Goal: Information Seeking & Learning: Check status

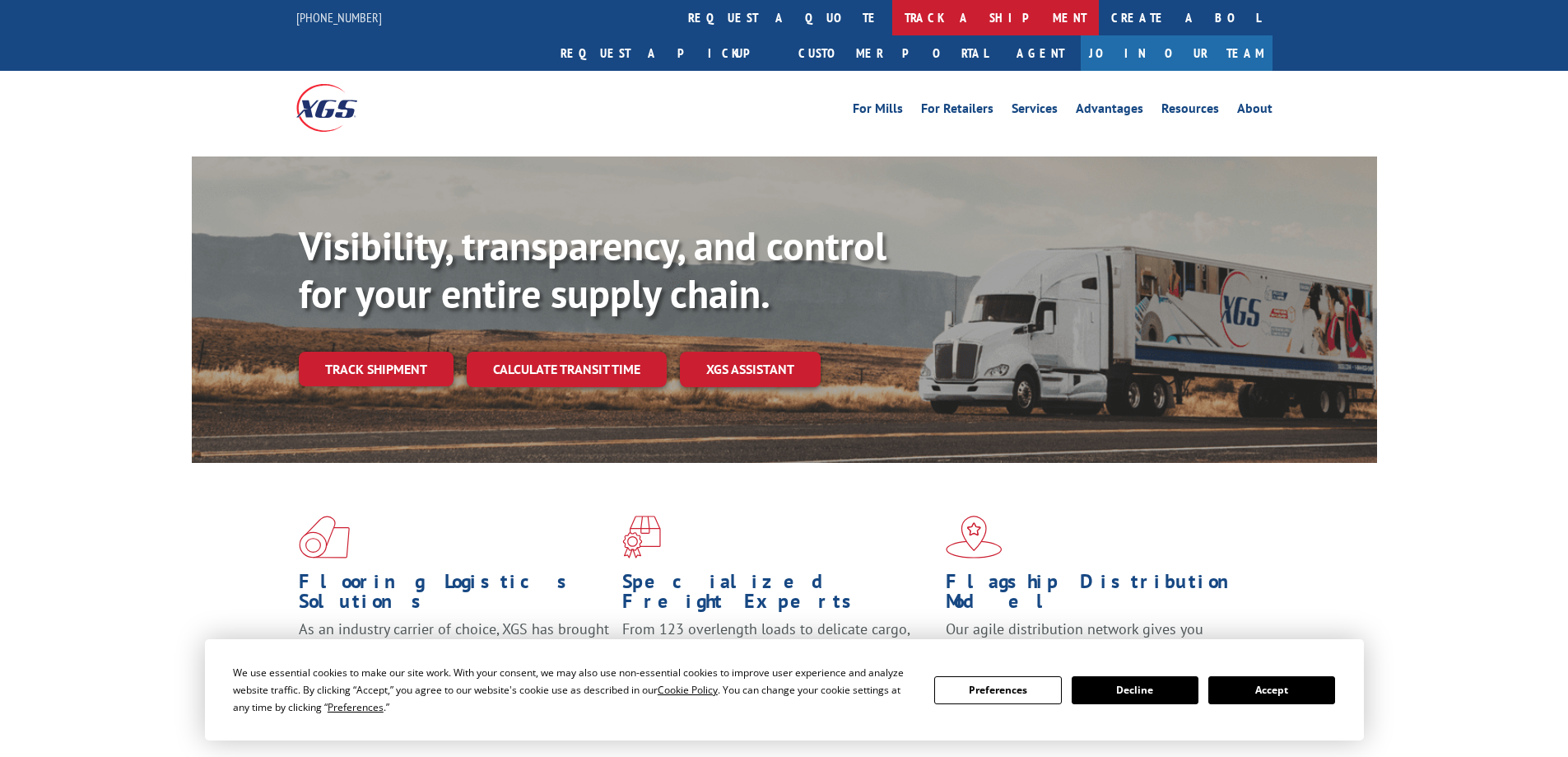
click at [892, 16] on link "track a shipment" at bounding box center [996, 17] width 207 height 35
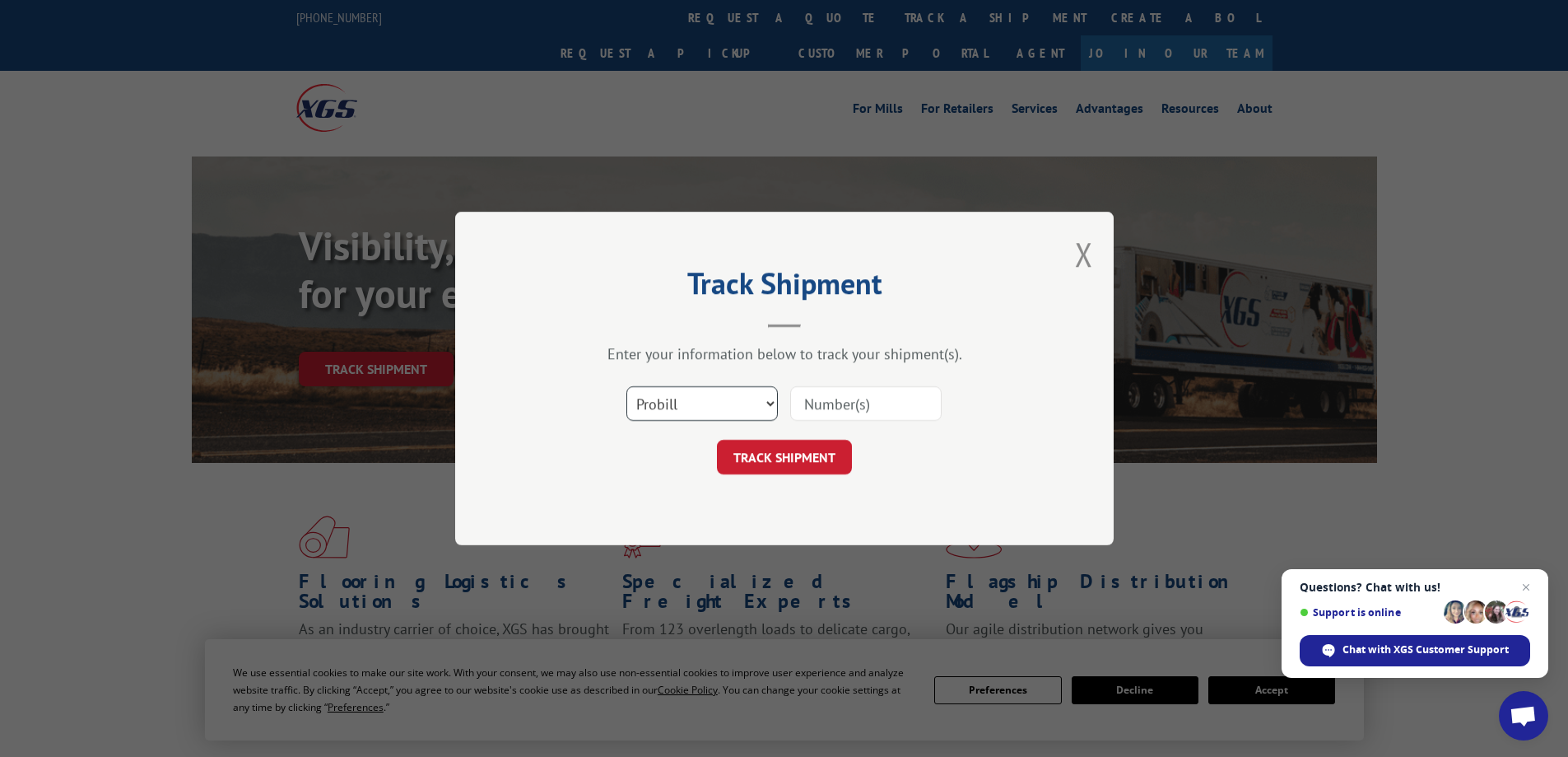
click at [693, 403] on select "Select category... Probill BOL PO" at bounding box center [702, 403] width 151 height 34
click at [626, 386] on select "Select category... Probill BOL PO" at bounding box center [702, 403] width 151 height 34
click at [843, 403] on input at bounding box center [866, 403] width 151 height 34
paste input "17501678"
type input "17501678"
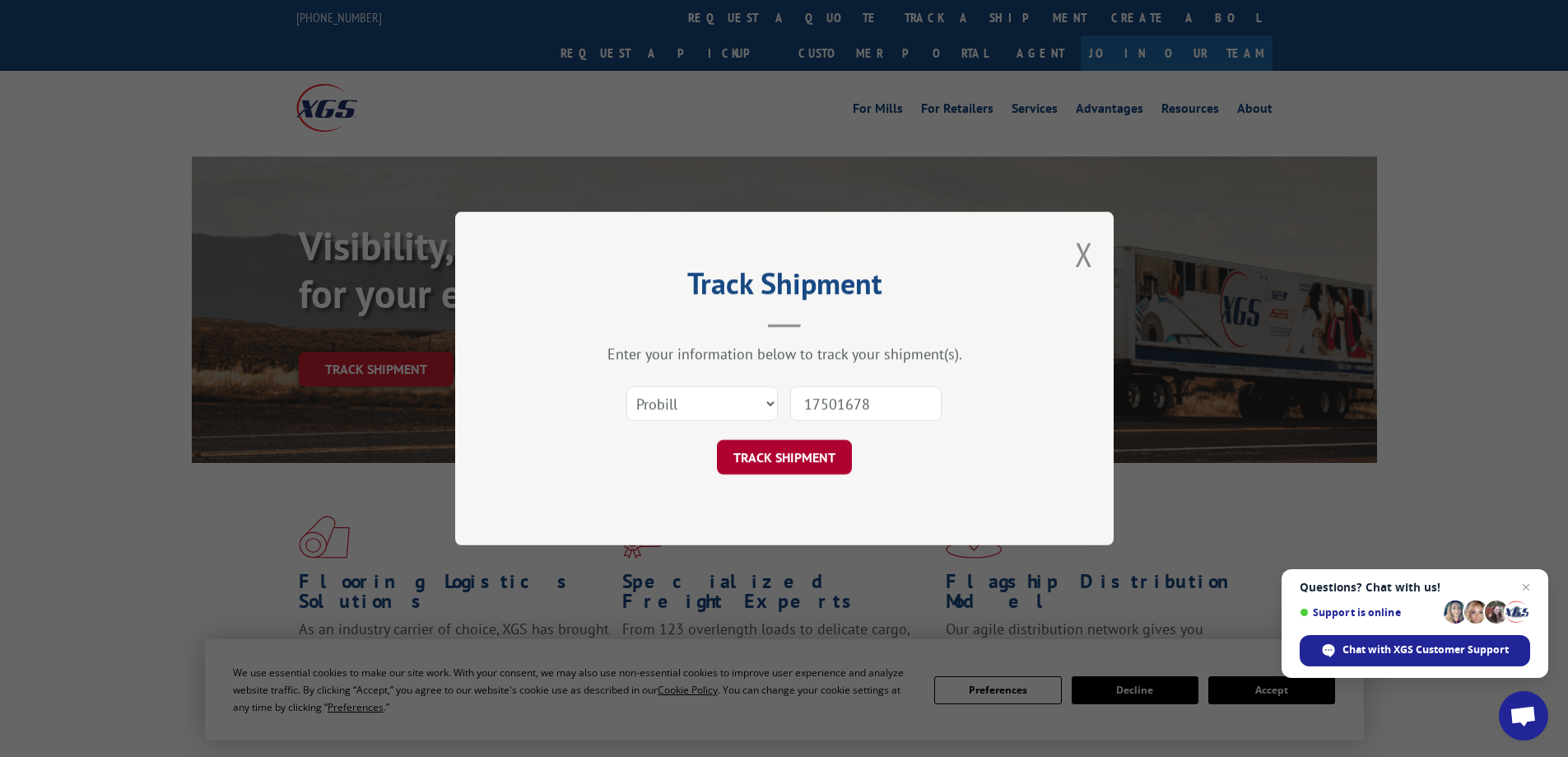
click at [795, 450] on button "TRACK SHIPMENT" at bounding box center [784, 457] width 135 height 34
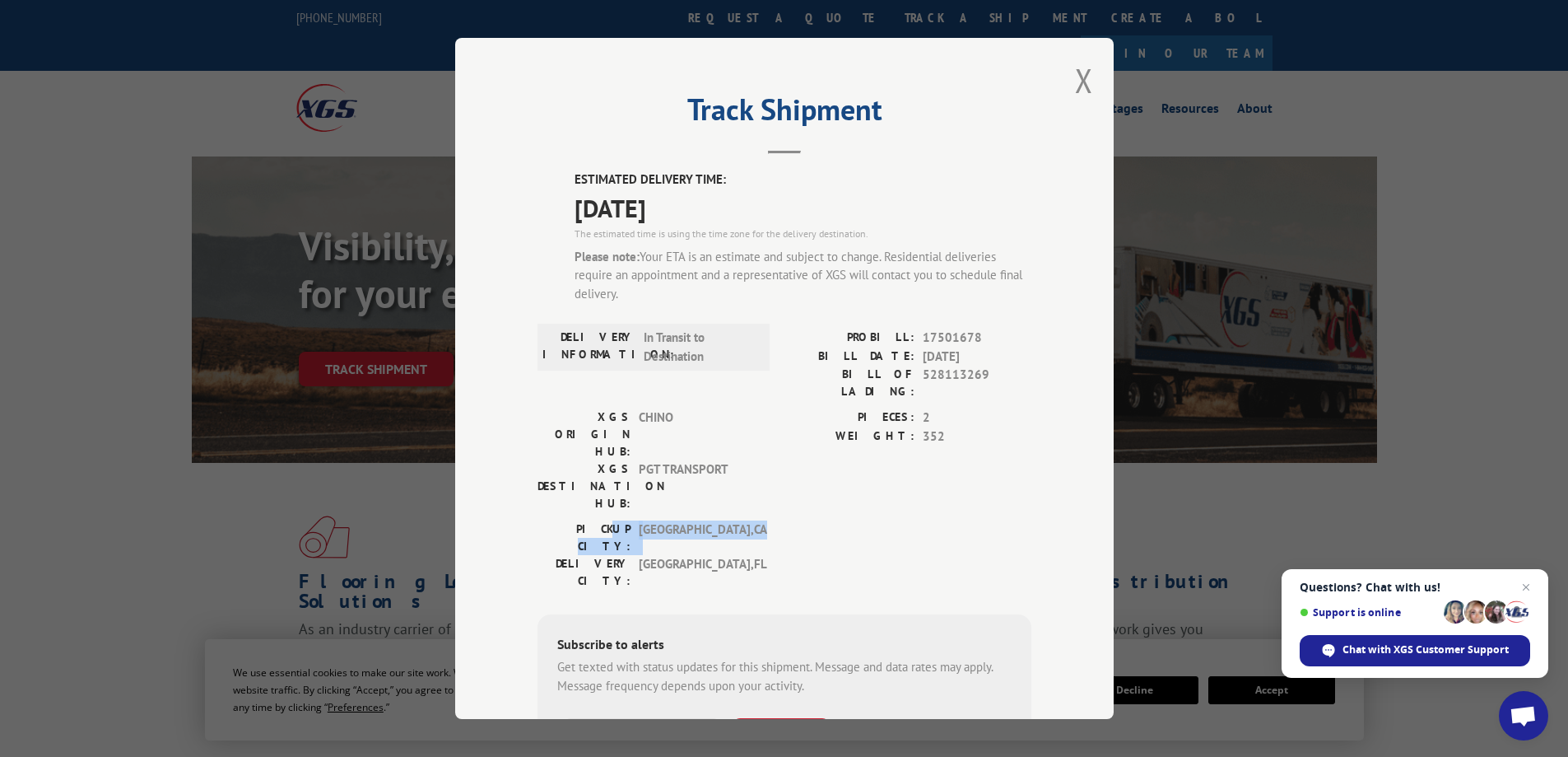
drag, startPoint x: 584, startPoint y: 454, endPoint x: 720, endPoint y: 454, distance: 136.0
click at [720, 520] on div "[GEOGRAPHIC_DATA]: [GEOGRAPHIC_DATA] , [GEOGRAPHIC_DATA]" at bounding box center [649, 537] width 222 height 34
drag, startPoint x: 576, startPoint y: 398, endPoint x: 723, endPoint y: 404, distance: 147.1
click at [723, 409] on div "XGS ORIGIN HUB: CHINO" at bounding box center [649, 435] width 222 height 52
click at [900, 217] on span "[DATE]" at bounding box center [803, 207] width 457 height 37
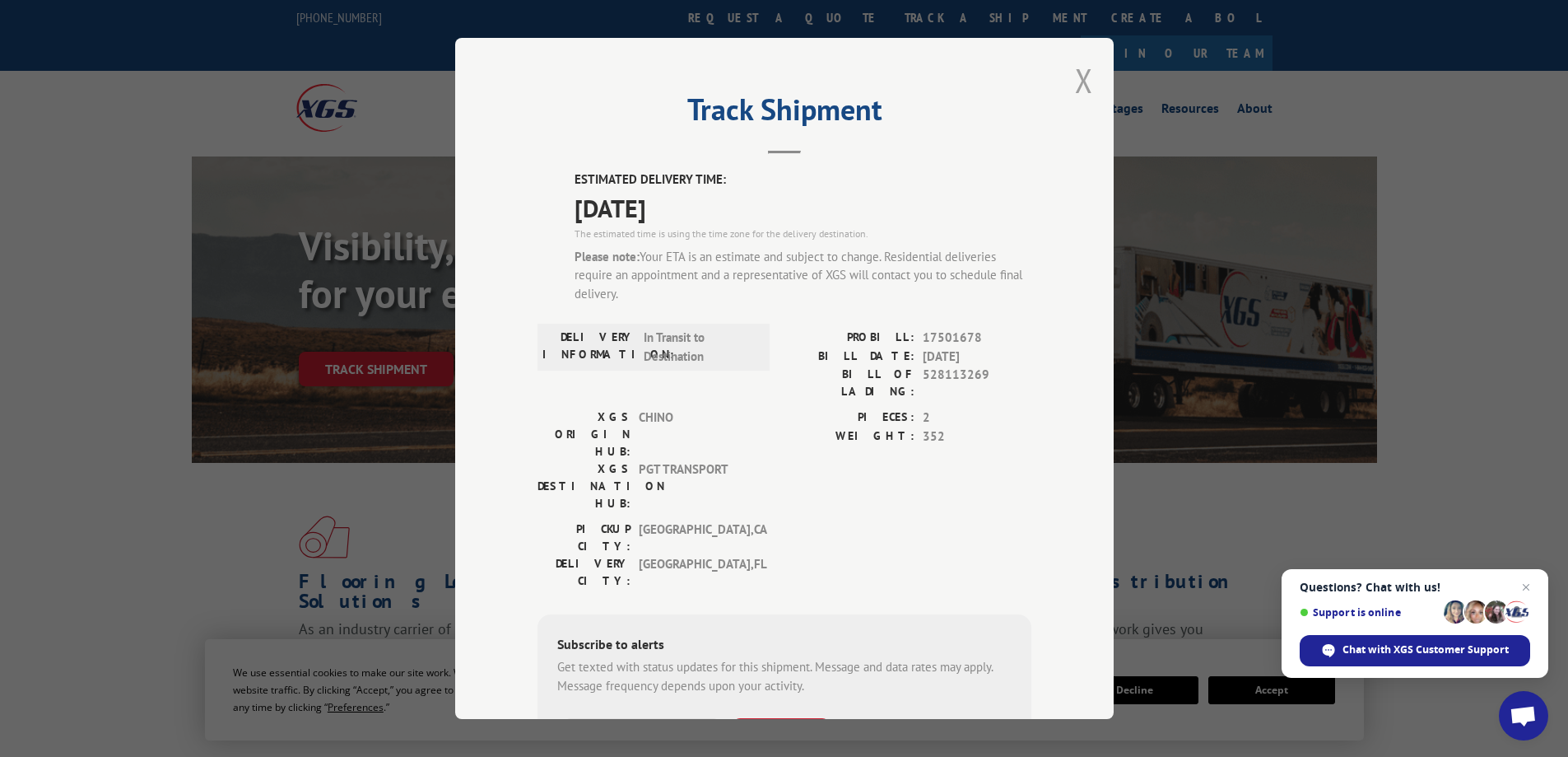
click at [1075, 77] on button "Close modal" at bounding box center [1084, 80] width 18 height 44
